Goal: Task Accomplishment & Management: Complete application form

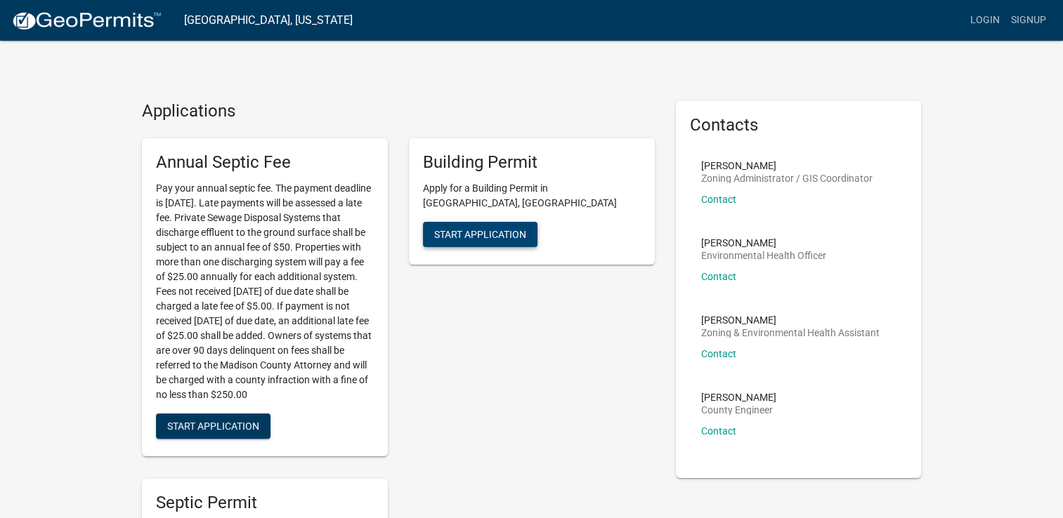
click at [508, 222] on button "Start Application" at bounding box center [480, 234] width 114 height 25
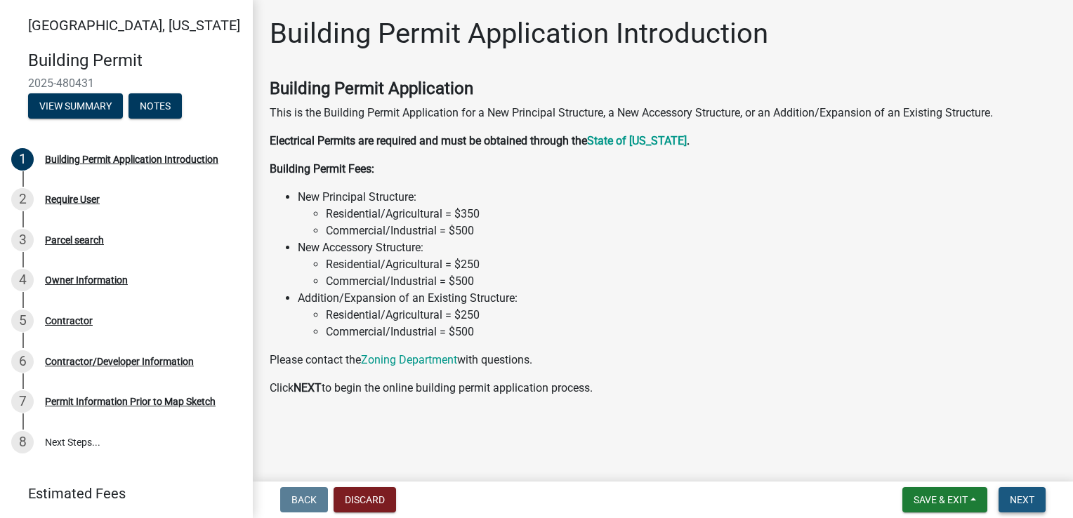
click at [1030, 503] on span "Next" at bounding box center [1022, 499] width 25 height 11
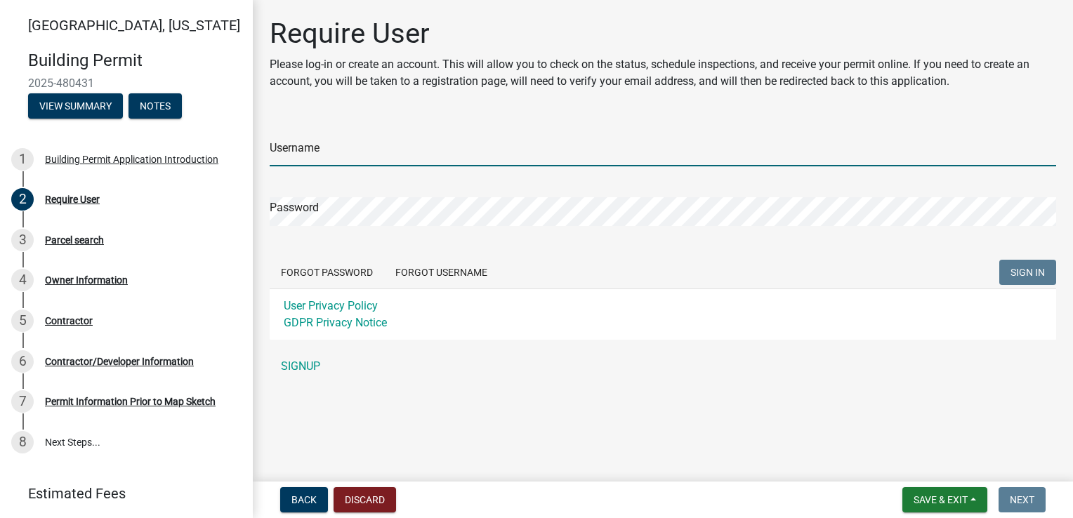
click at [410, 150] on input "Username" at bounding box center [663, 152] width 787 height 29
type input "Alohalani"
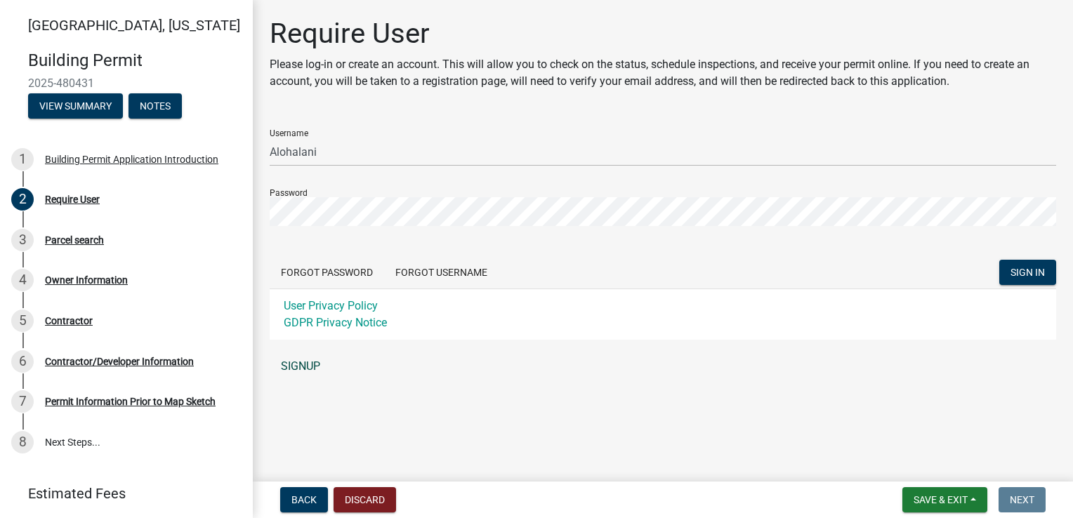
click at [312, 364] on link "SIGNUP" at bounding box center [663, 367] width 787 height 28
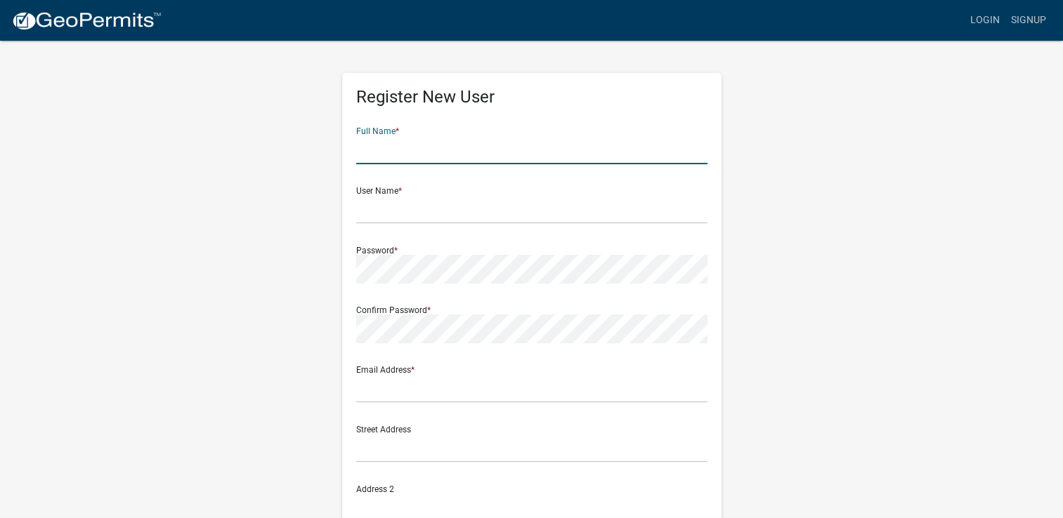
click at [442, 148] on input "text" at bounding box center [531, 150] width 351 height 29
type input "[PERSON_NAME]"
type input "Aloha"
type input "[EMAIL_ADDRESS][DOMAIN_NAME]"
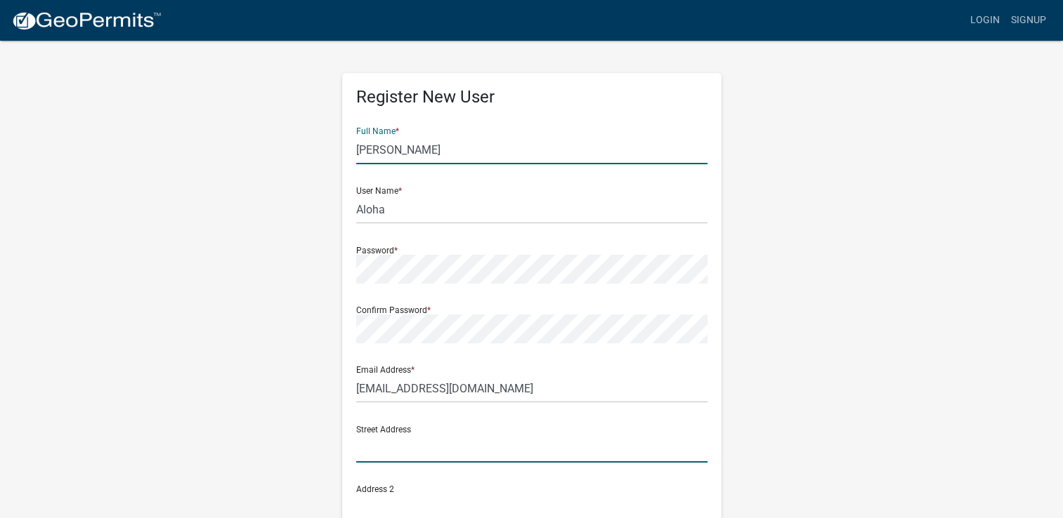
type input "[STREET_ADDRESS]"
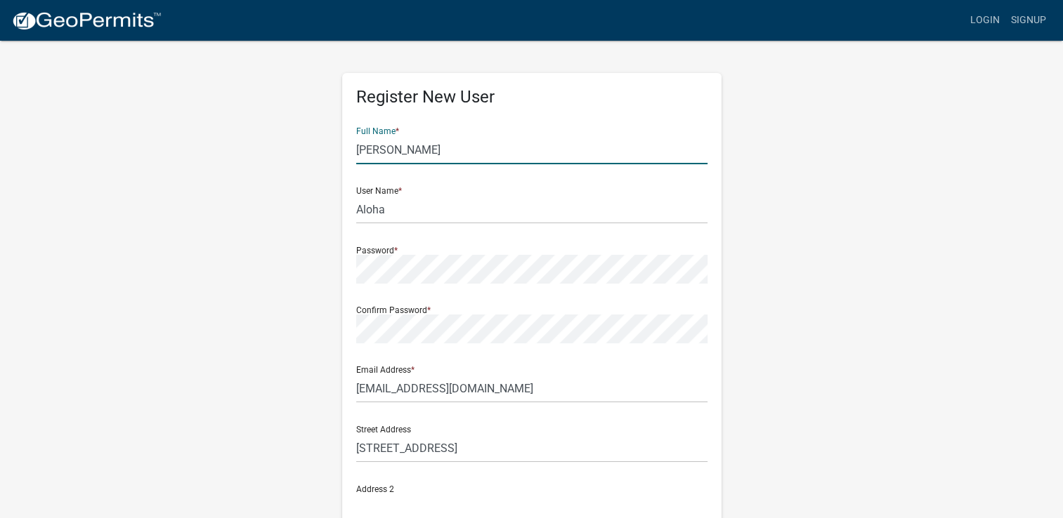
type input "Van Meter"
type input "IA"
type input "50039"
type input "5158979102"
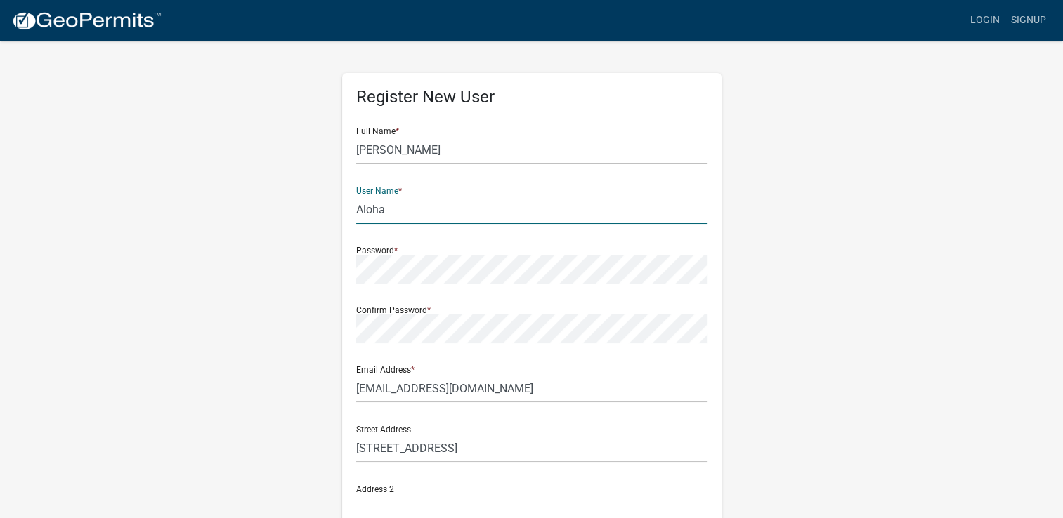
drag, startPoint x: 409, startPoint y: 206, endPoint x: 331, endPoint y: 215, distance: 77.7
click at [331, 215] on div "Register New User Full Name * [PERSON_NAME] User Name * Aloha Password * Confir…" at bounding box center [531, 414] width 400 height 751
type input "Alohalani"
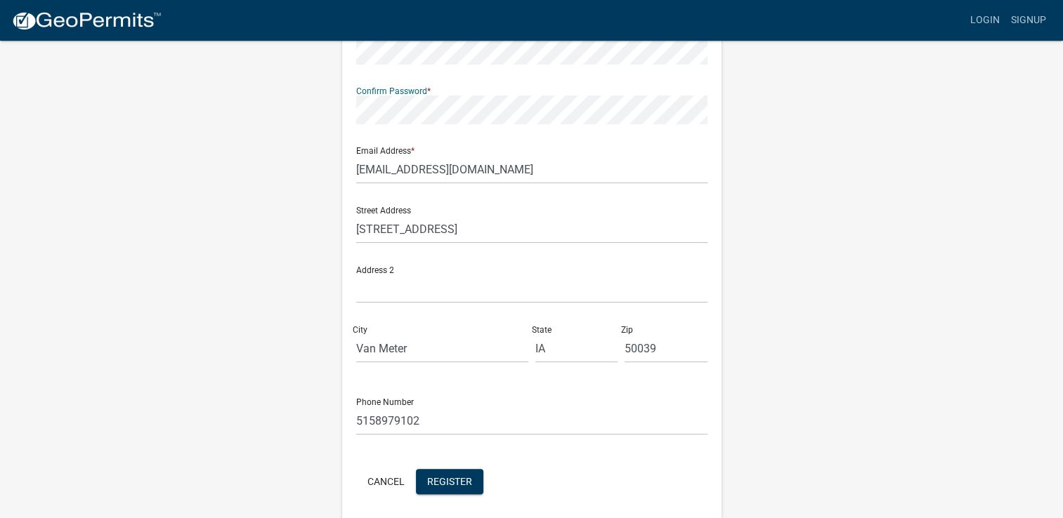
scroll to position [272, 0]
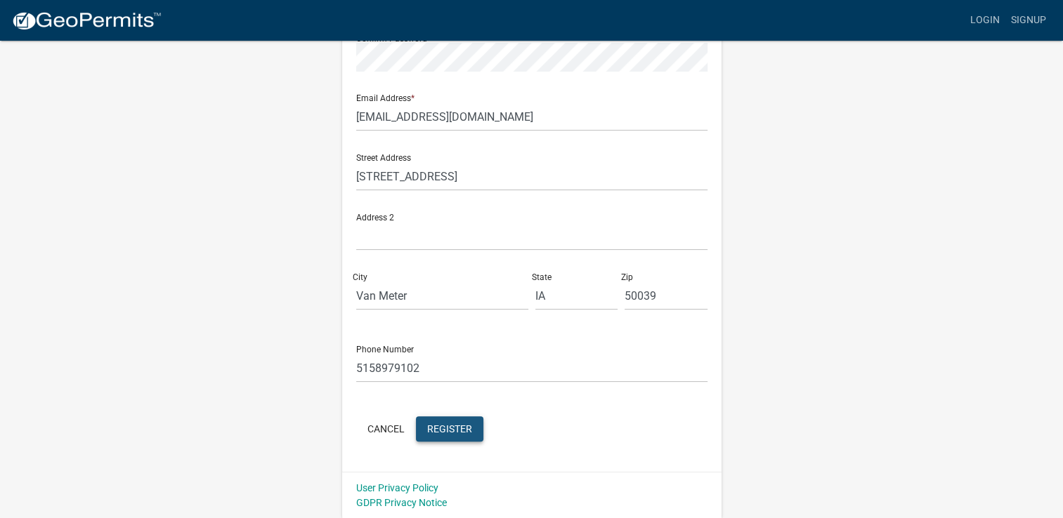
click at [446, 431] on span "Register" at bounding box center [449, 428] width 45 height 11
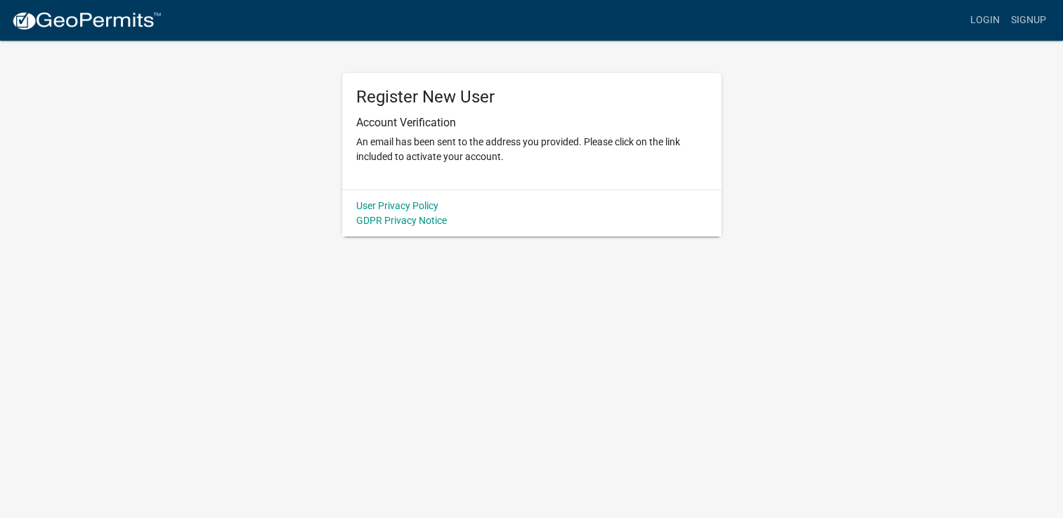
scroll to position [0, 0]
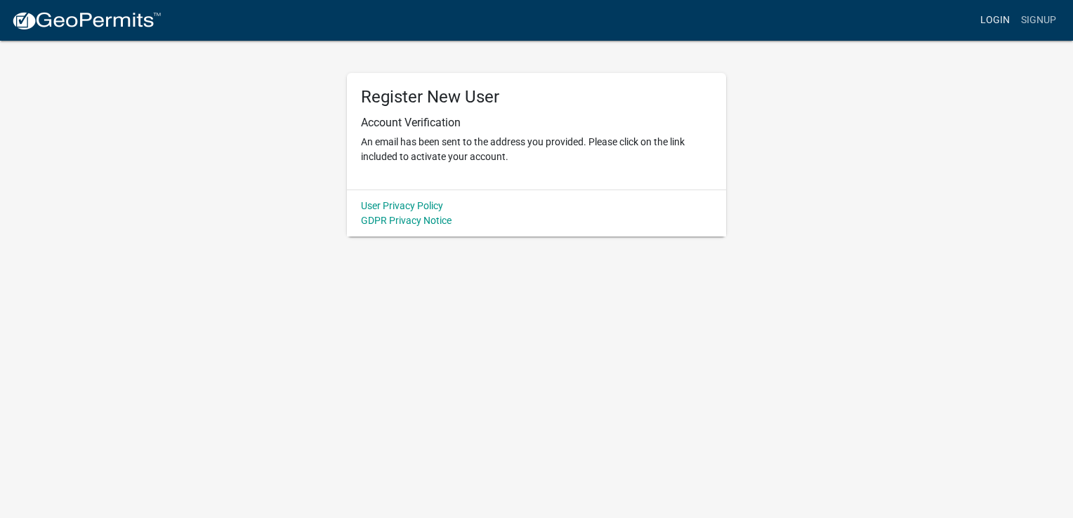
click at [994, 20] on link "Login" at bounding box center [995, 20] width 41 height 27
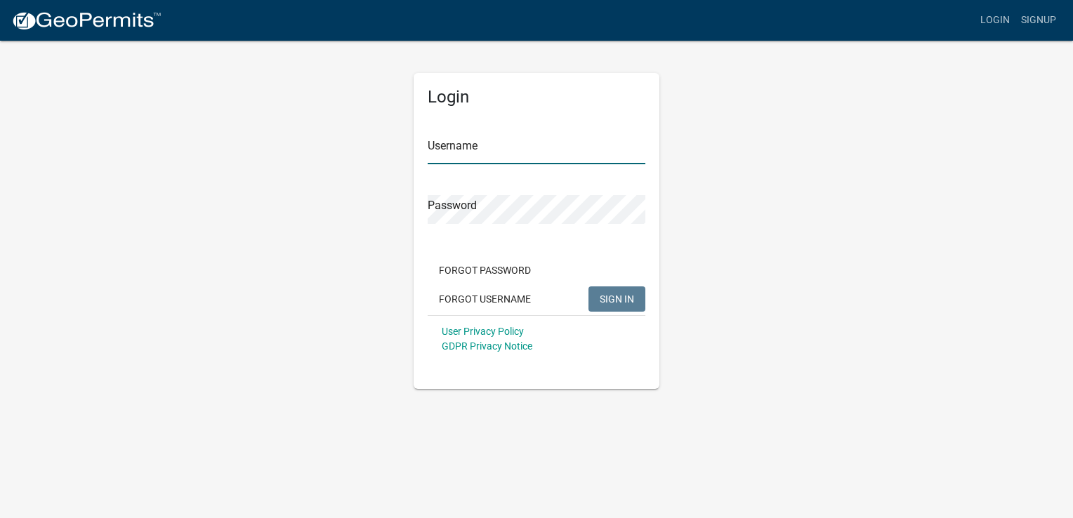
drag, startPoint x: 614, startPoint y: 148, endPoint x: 598, endPoint y: 134, distance: 20.9
click at [612, 147] on input "Username" at bounding box center [537, 150] width 218 height 29
click at [624, 307] on button "SIGN IN" at bounding box center [616, 299] width 57 height 25
click at [402, 199] on div "Login Username Alohalani Password Forgot Password Forgot Username SIGN IN User …" at bounding box center [536, 214] width 801 height 350
click at [624, 299] on span "SIGN IN" at bounding box center [617, 298] width 34 height 11
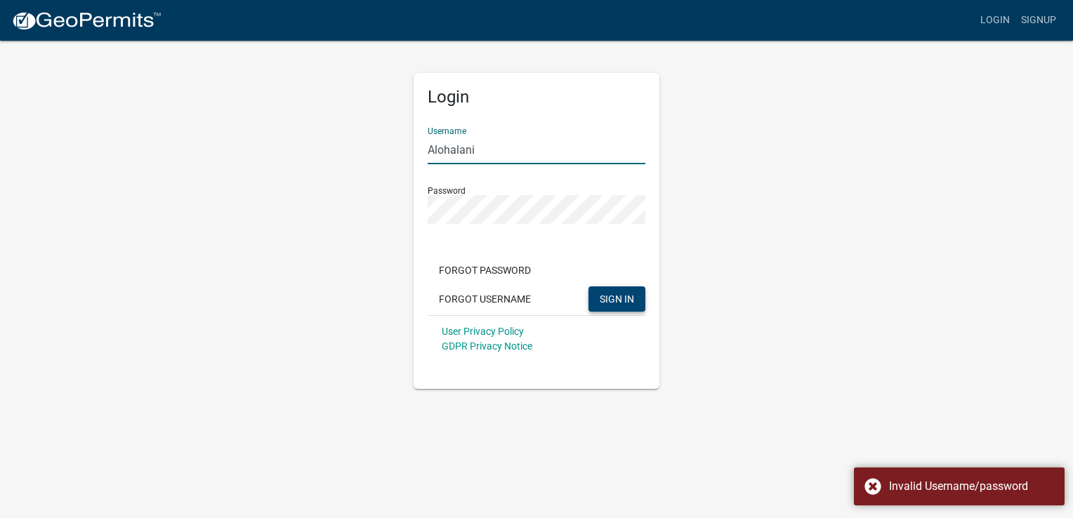
drag, startPoint x: 511, startPoint y: 150, endPoint x: 456, endPoint y: 156, distance: 54.4
click at [456, 156] on input "Alohalani" at bounding box center [537, 150] width 218 height 29
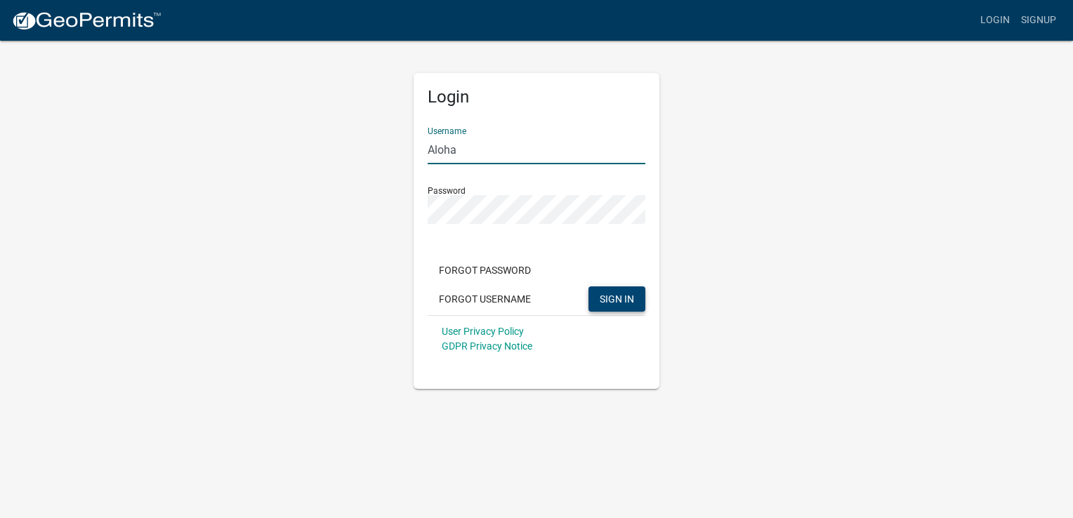
type input "Aloha"
click at [615, 302] on span "SIGN IN" at bounding box center [617, 298] width 34 height 11
click at [1037, 17] on link "Signup" at bounding box center [1038, 20] width 46 height 27
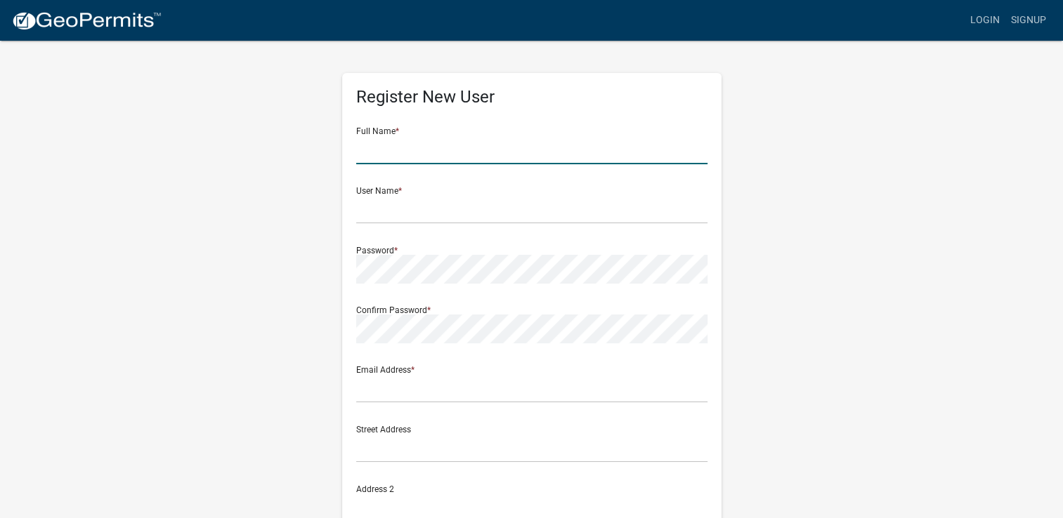
drag, startPoint x: 434, startPoint y: 144, endPoint x: 440, endPoint y: 137, distance: 9.4
click at [438, 140] on input "text" at bounding box center [531, 150] width 351 height 29
type input "[PERSON_NAME]"
type input "Alohalani"
type input "[EMAIL_ADDRESS][DOMAIN_NAME]"
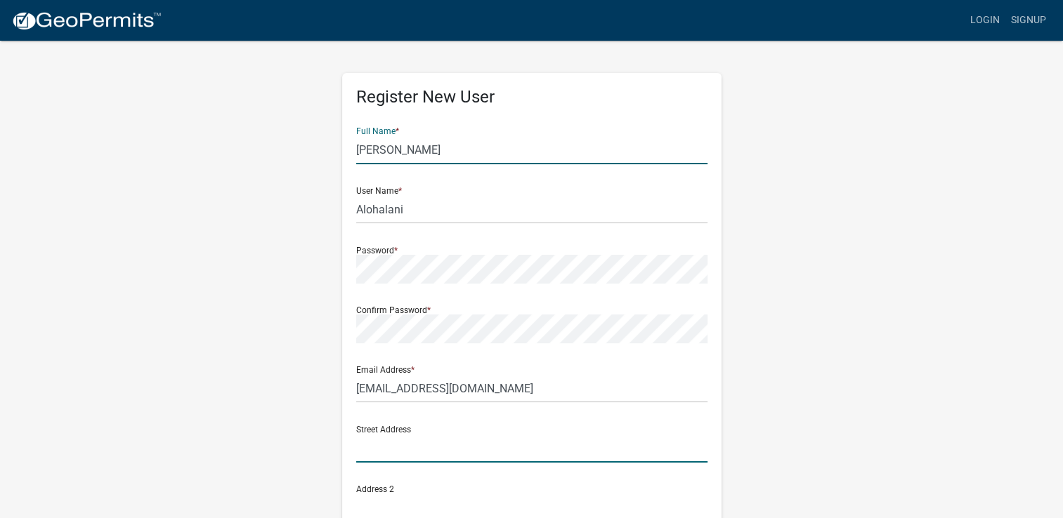
type input "[STREET_ADDRESS]"
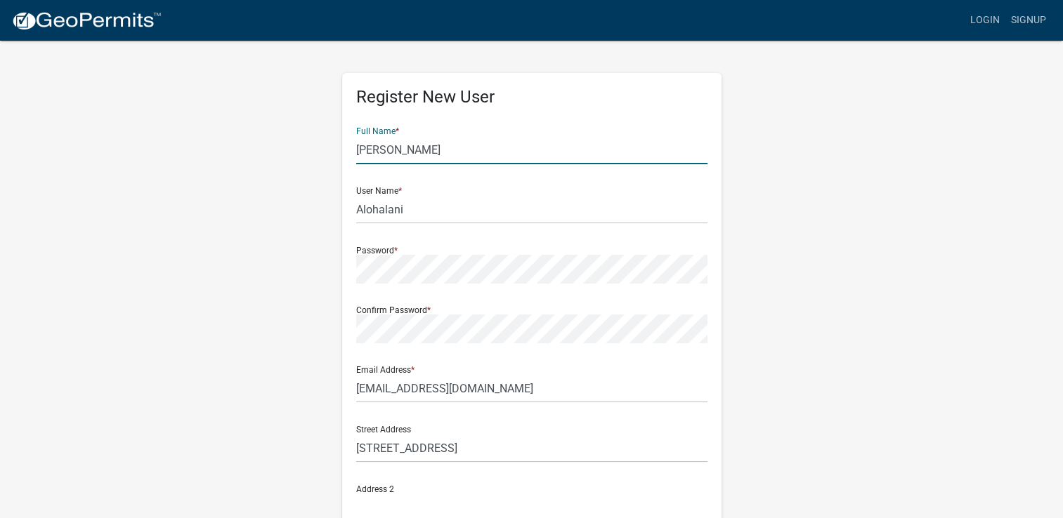
type input "Van Meter"
type input "IA"
type input "50039"
type input "5158979102"
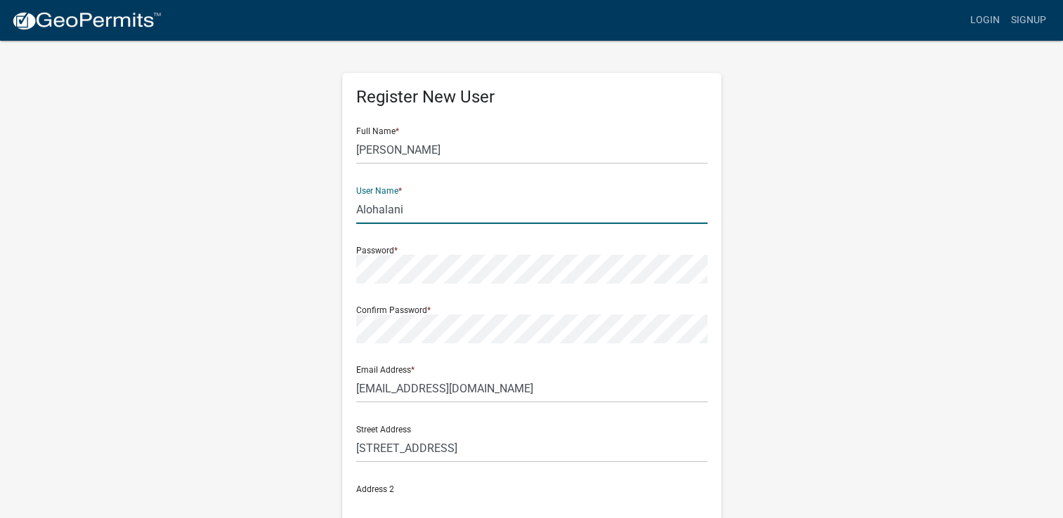
drag, startPoint x: 425, startPoint y: 207, endPoint x: 385, endPoint y: 215, distance: 40.8
click at [385, 215] on input "Alohalani" at bounding box center [531, 209] width 351 height 29
type input "Allanioha"
drag, startPoint x: 390, startPoint y: 210, endPoint x: 329, endPoint y: 208, distance: 61.8
click at [329, 208] on div "Register New User Full Name * [PERSON_NAME] User Name * Allanioha Password * Co…" at bounding box center [531, 414] width 801 height 751
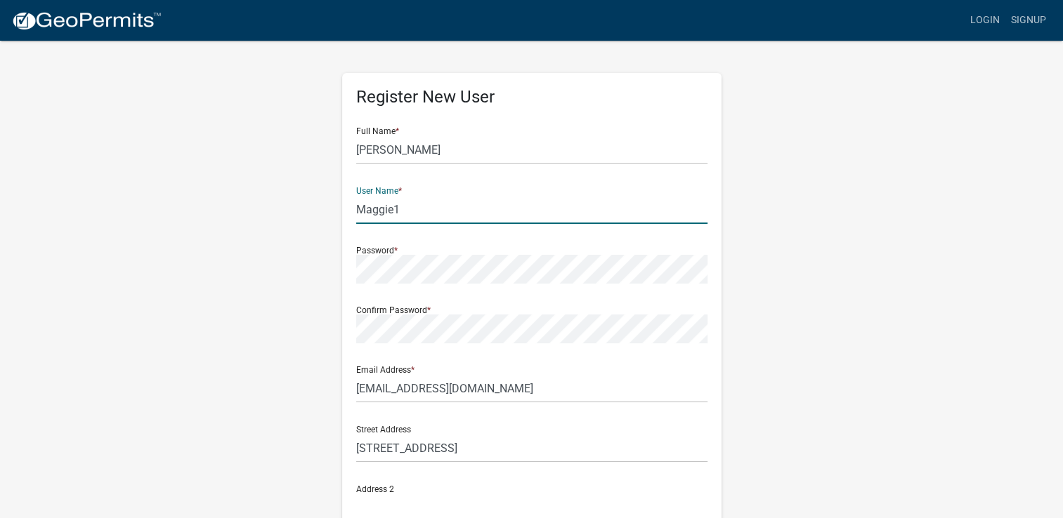
type input "Maggie1"
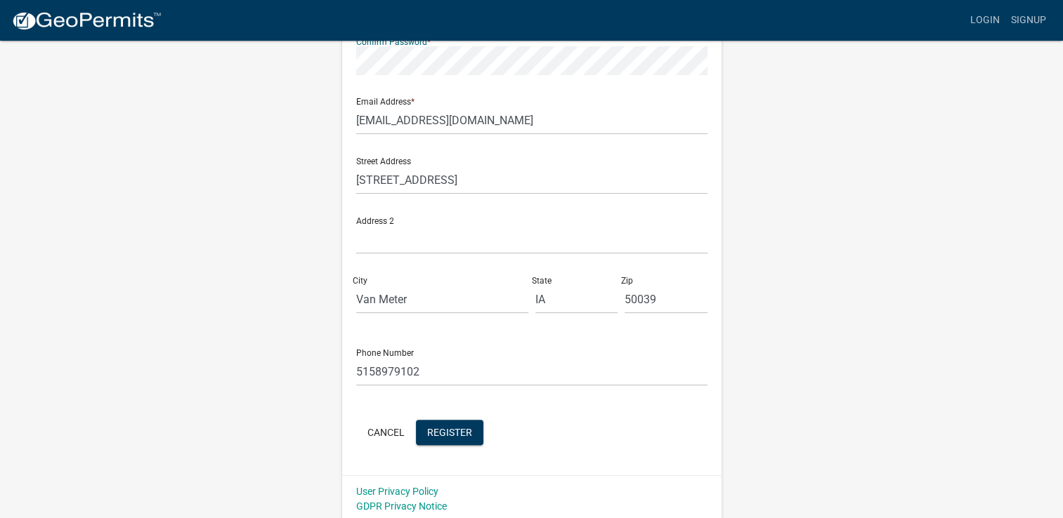
scroll to position [272, 0]
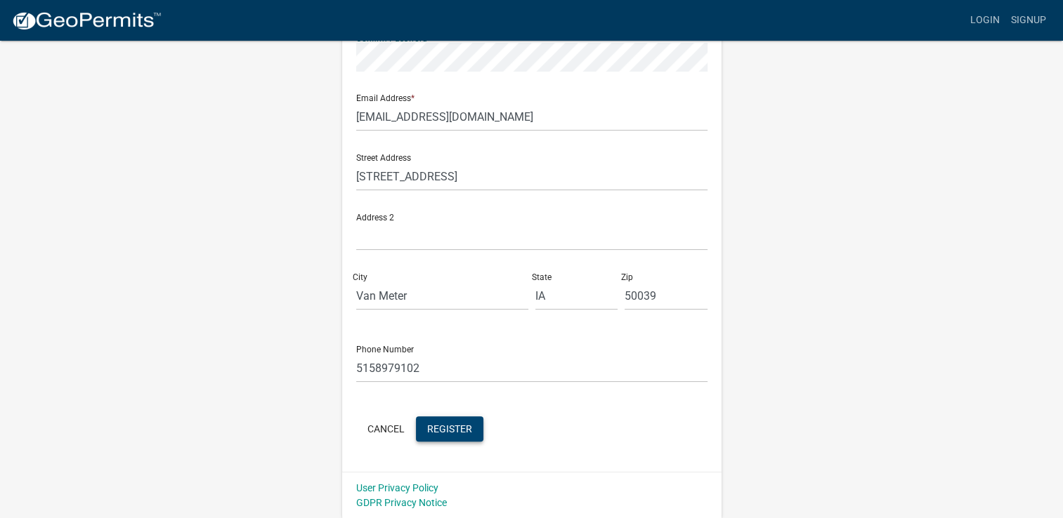
click at [451, 426] on span "Register" at bounding box center [449, 428] width 45 height 11
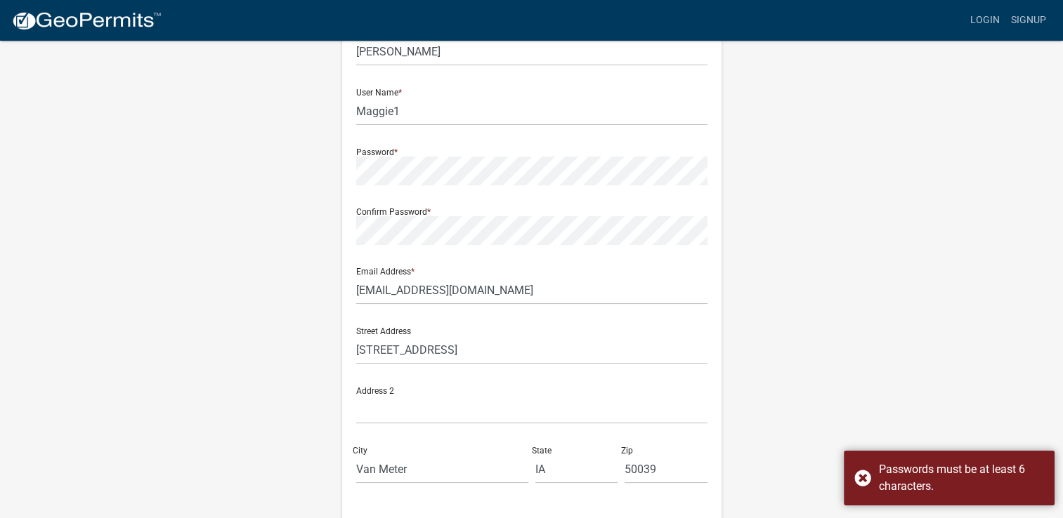
scroll to position [61, 0]
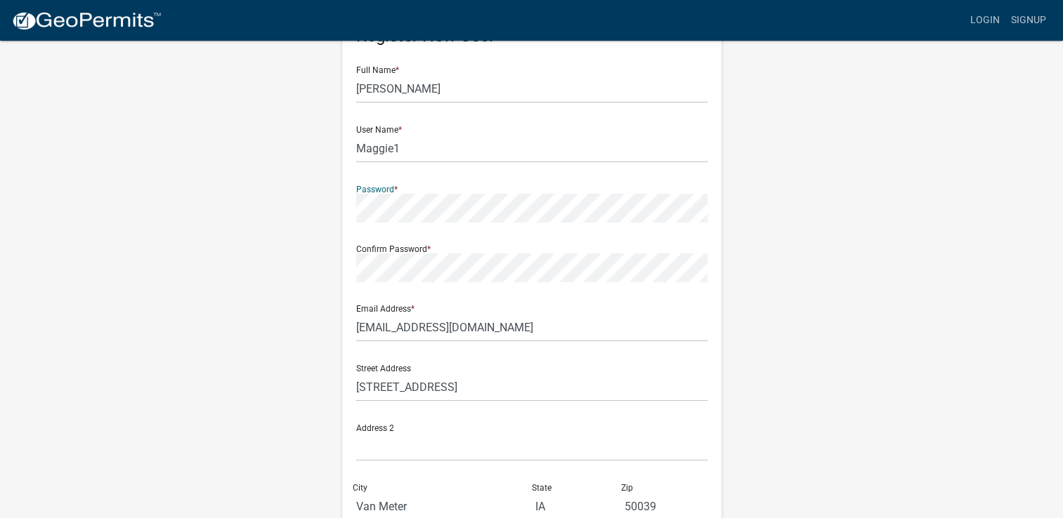
click at [442, 251] on div "Confirm Password *" at bounding box center [531, 258] width 351 height 48
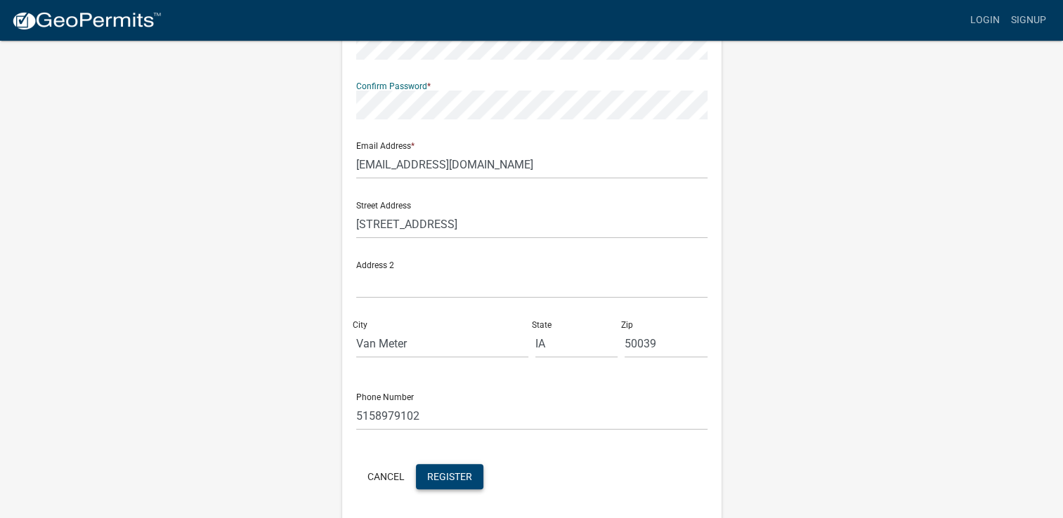
scroll to position [272, 0]
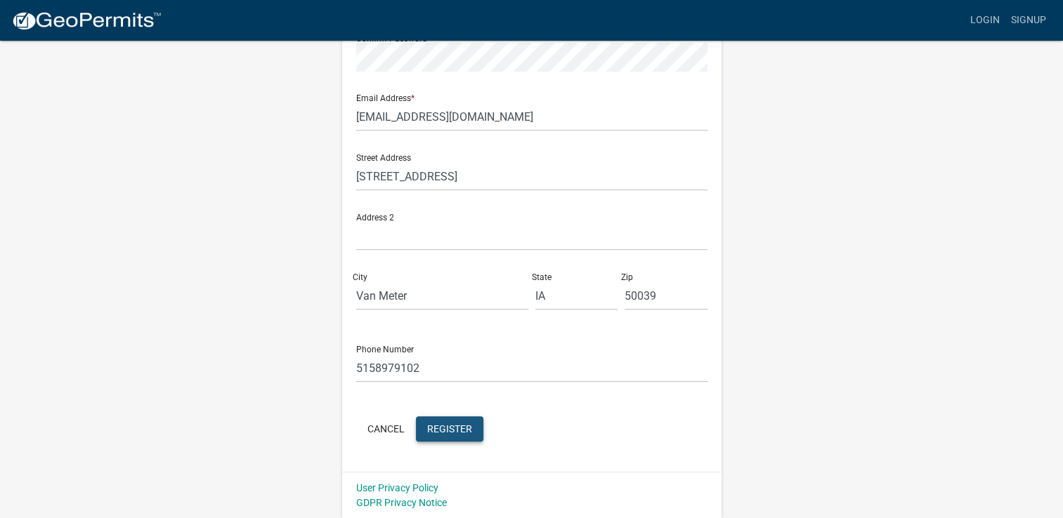
click at [450, 426] on span "Register" at bounding box center [449, 428] width 45 height 11
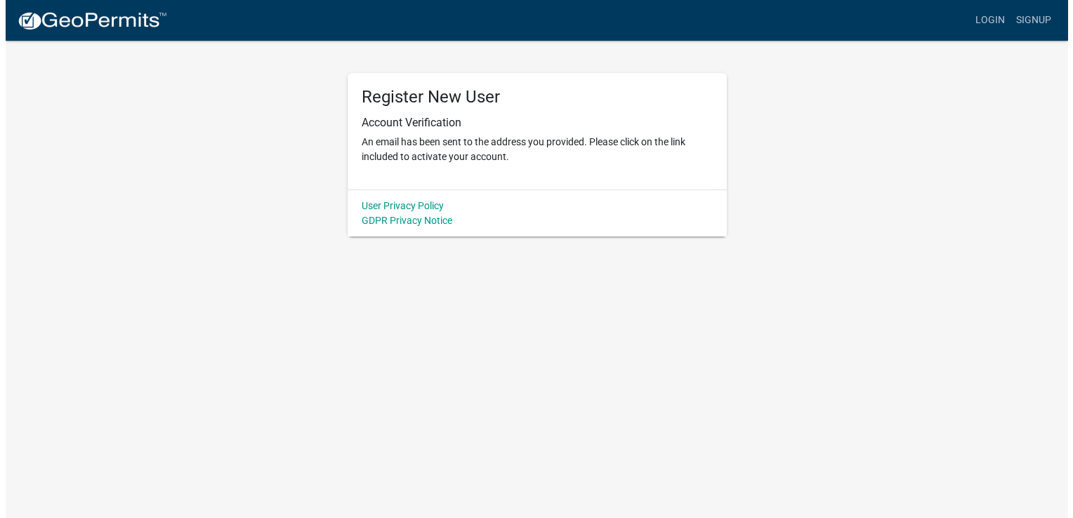
scroll to position [0, 0]
click at [999, 16] on link "Login" at bounding box center [995, 20] width 41 height 27
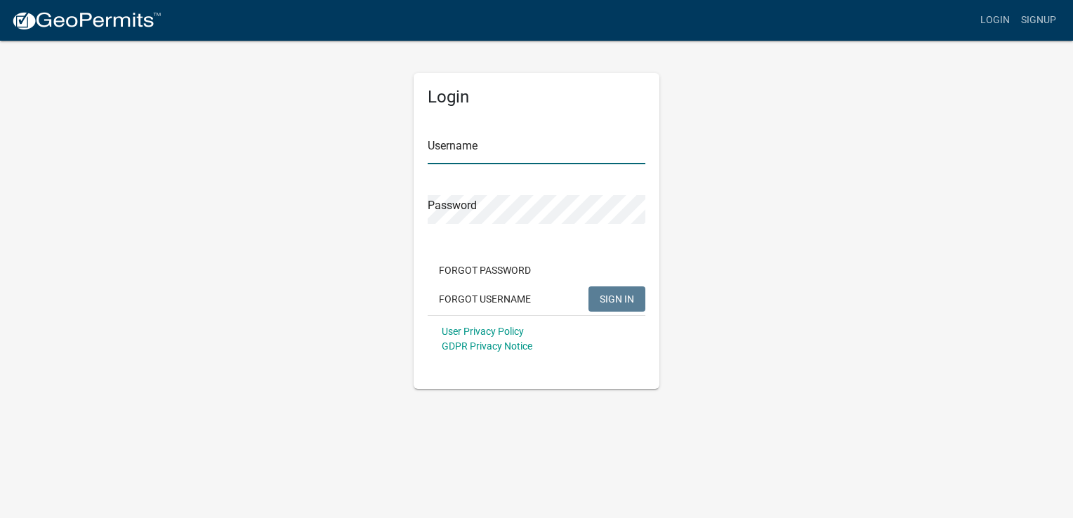
click at [537, 147] on input "Username" at bounding box center [537, 150] width 218 height 29
type input "Maggie1"
click at [616, 297] on span "SIGN IN" at bounding box center [617, 298] width 34 height 11
click at [408, 204] on div "Login Username Maggie1 Password Forgot Password Forgot Username SIGN IN User Pr…" at bounding box center [536, 214] width 267 height 350
click at [618, 299] on span "SIGN IN" at bounding box center [617, 298] width 34 height 11
